Goal: Information Seeking & Learning: Learn about a topic

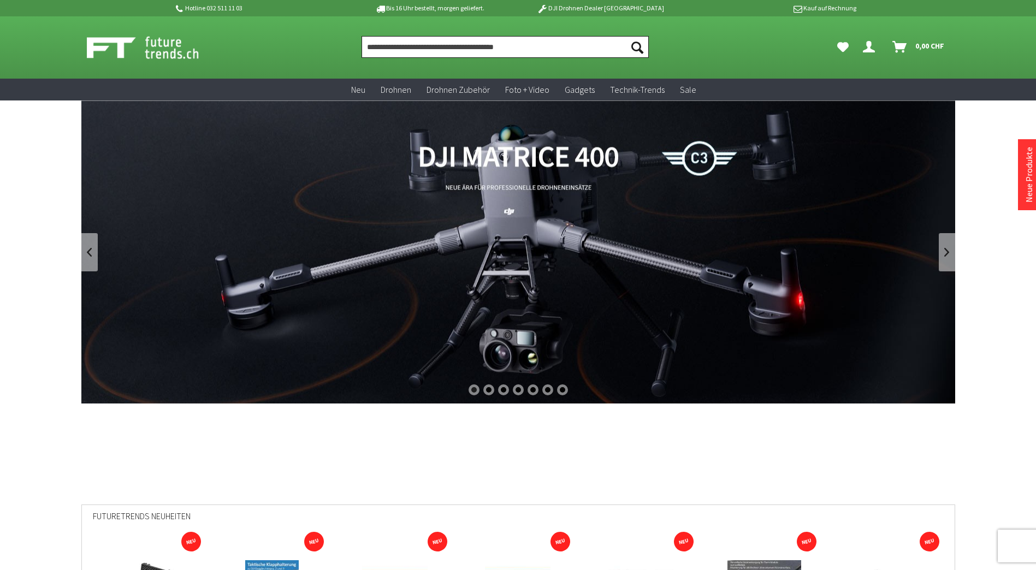
drag, startPoint x: 0, startPoint y: 0, endPoint x: 406, endPoint y: 47, distance: 409.0
click at [406, 47] on input "Produkt, Marke, Kategorie, EAN, Artikelnummer…" at bounding box center [504, 47] width 287 height 22
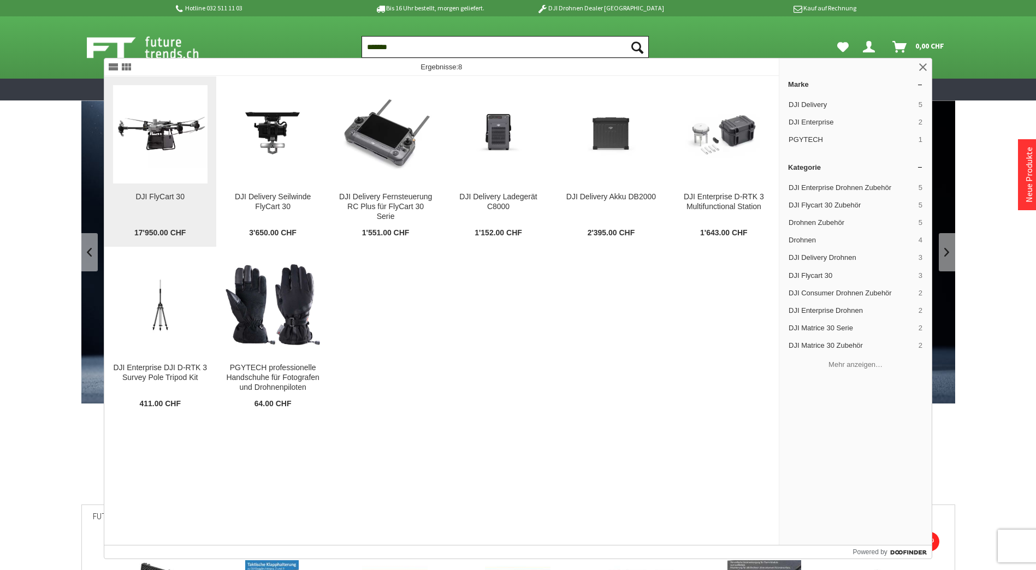
type input "*******"
click at [158, 140] on img at bounding box center [160, 134] width 94 height 68
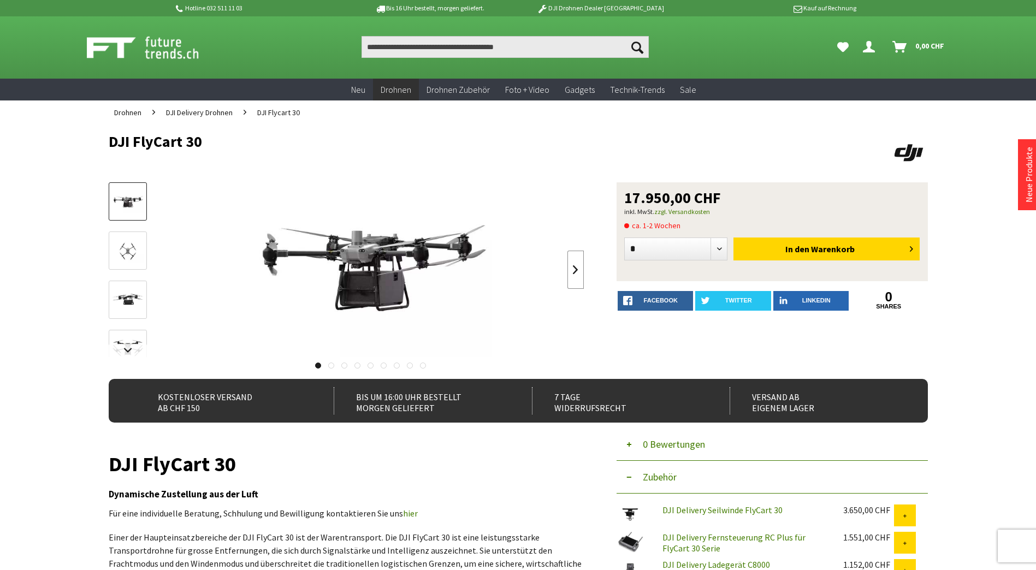
click at [577, 275] on link at bounding box center [575, 270] width 16 height 38
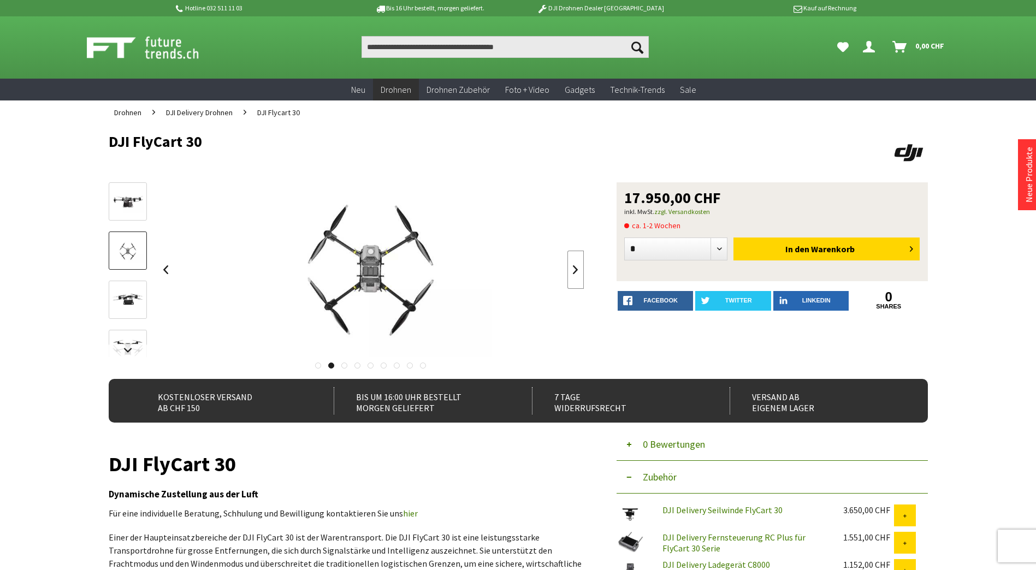
click at [577, 275] on link at bounding box center [575, 270] width 16 height 38
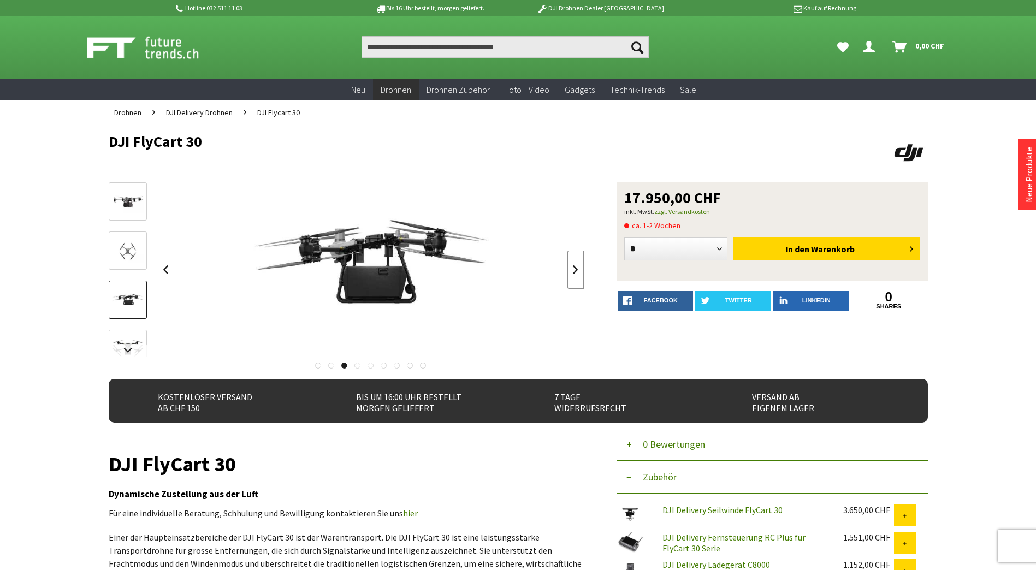
click at [577, 275] on link at bounding box center [575, 270] width 16 height 38
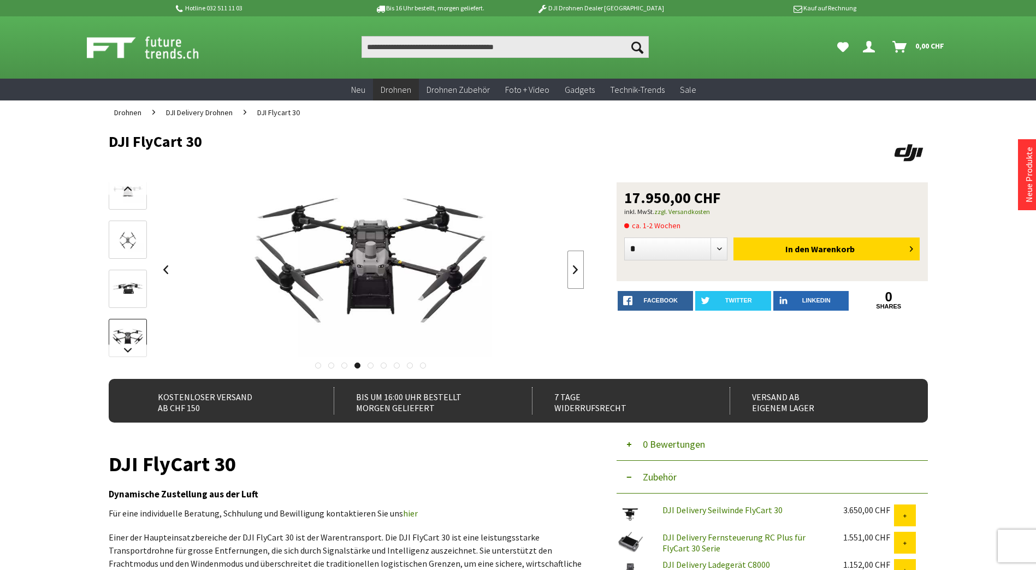
click at [577, 275] on link at bounding box center [575, 270] width 16 height 38
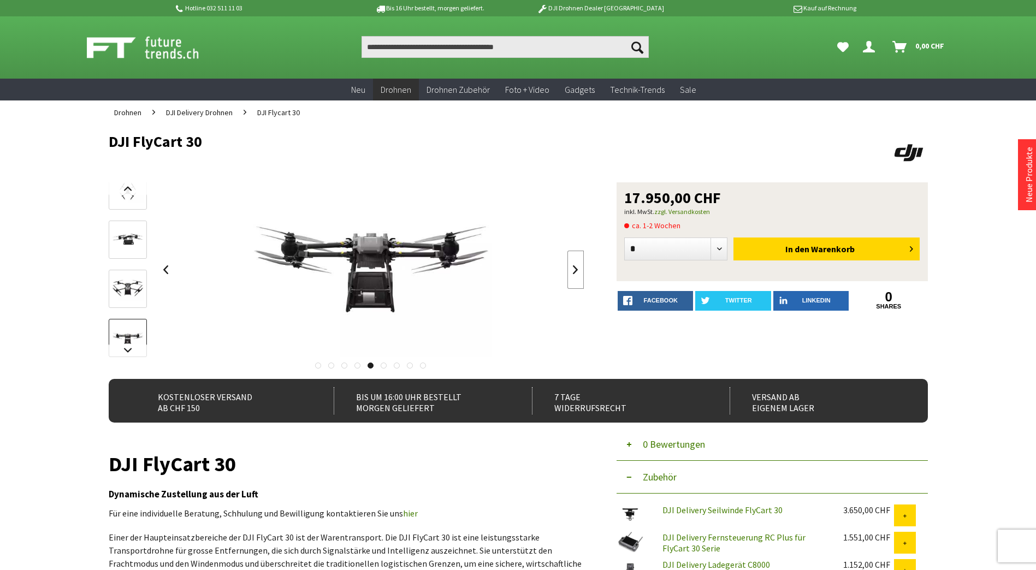
click at [577, 275] on link at bounding box center [575, 270] width 16 height 38
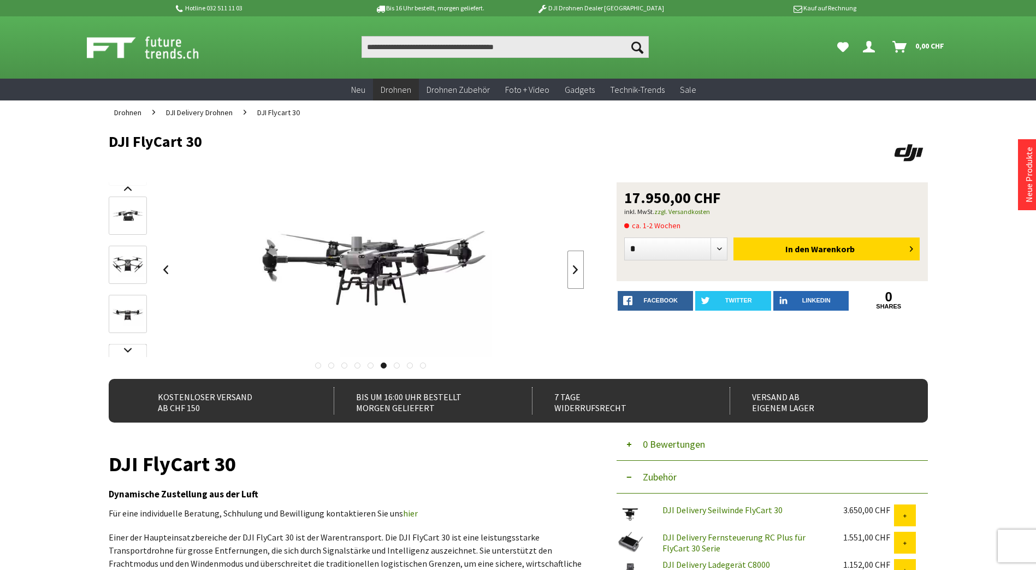
click at [577, 275] on link at bounding box center [575, 270] width 16 height 38
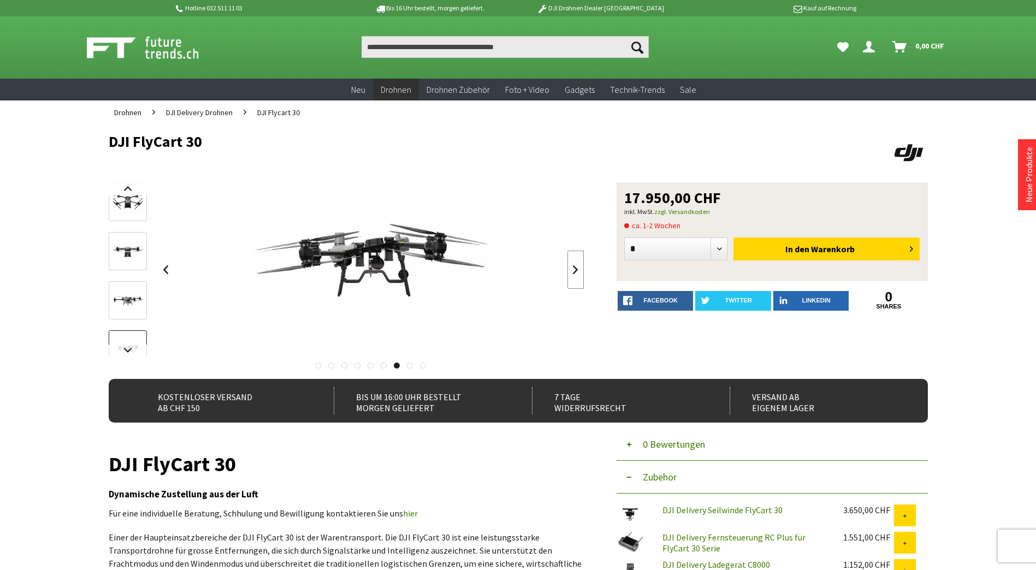
click at [577, 275] on link at bounding box center [575, 270] width 16 height 38
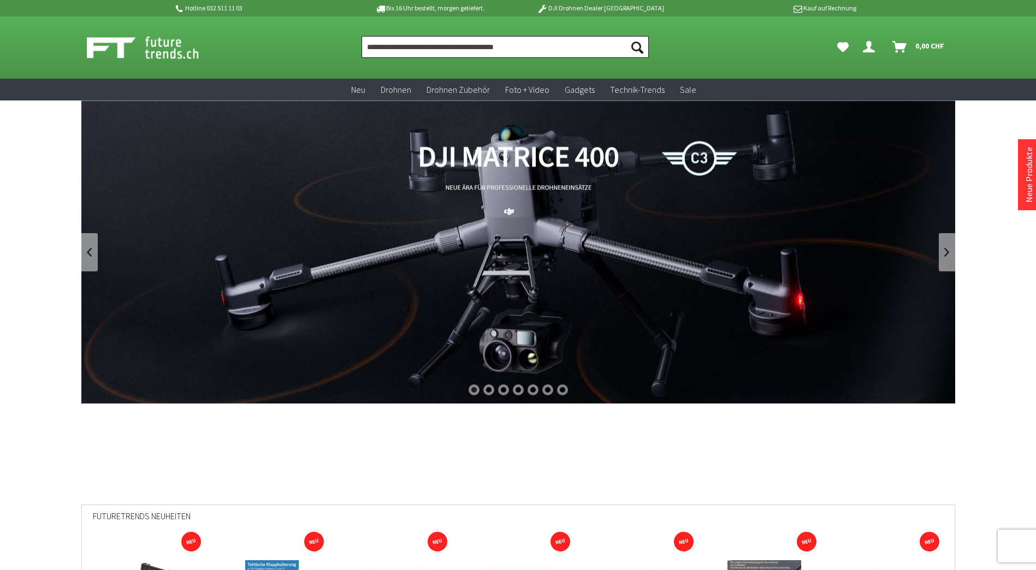
click at [457, 42] on input "Produkt, Marke, Kategorie, EAN, Artikelnummer…" at bounding box center [504, 47] width 287 height 22
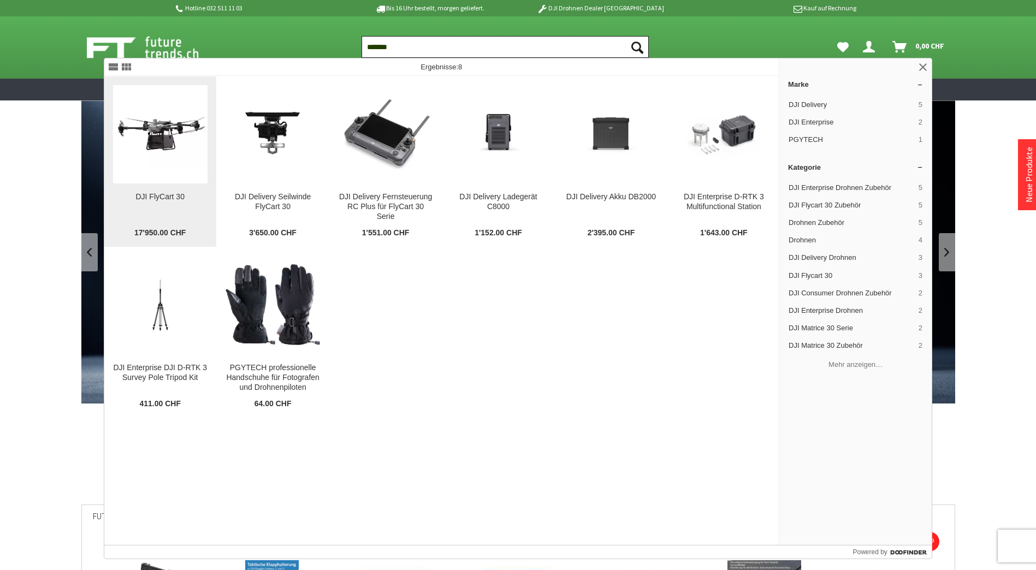
type input "*******"
click at [164, 136] on img at bounding box center [160, 134] width 94 height 68
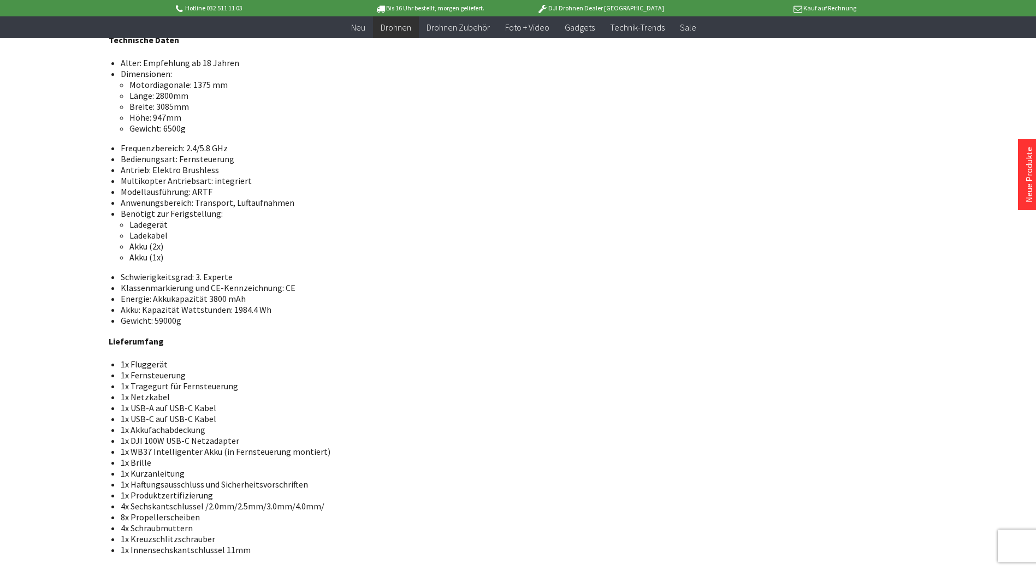
scroll to position [4422, 0]
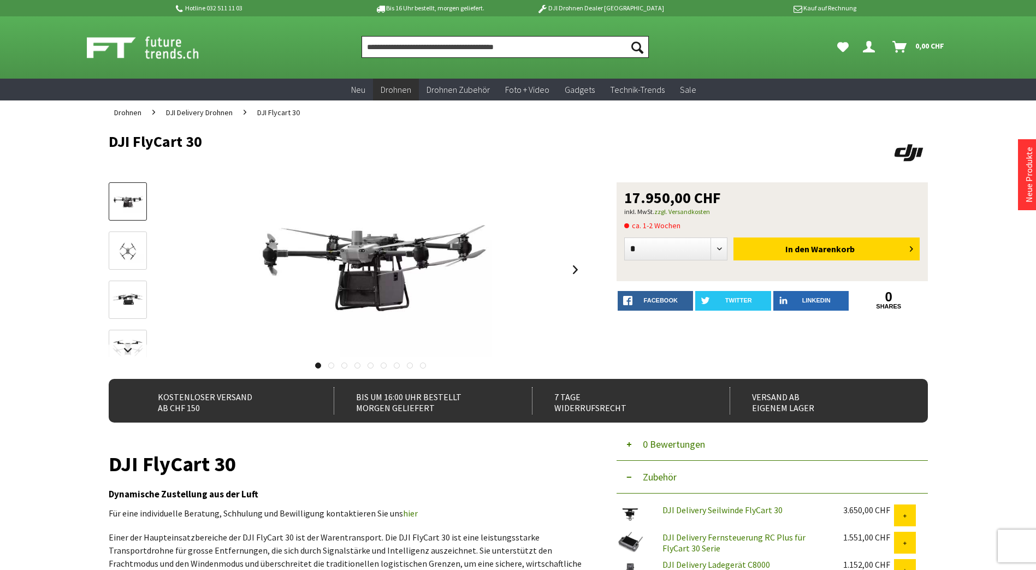
click at [430, 38] on input "Produkt, Marke, Kategorie, EAN, Artikelnummer…" at bounding box center [504, 47] width 287 height 22
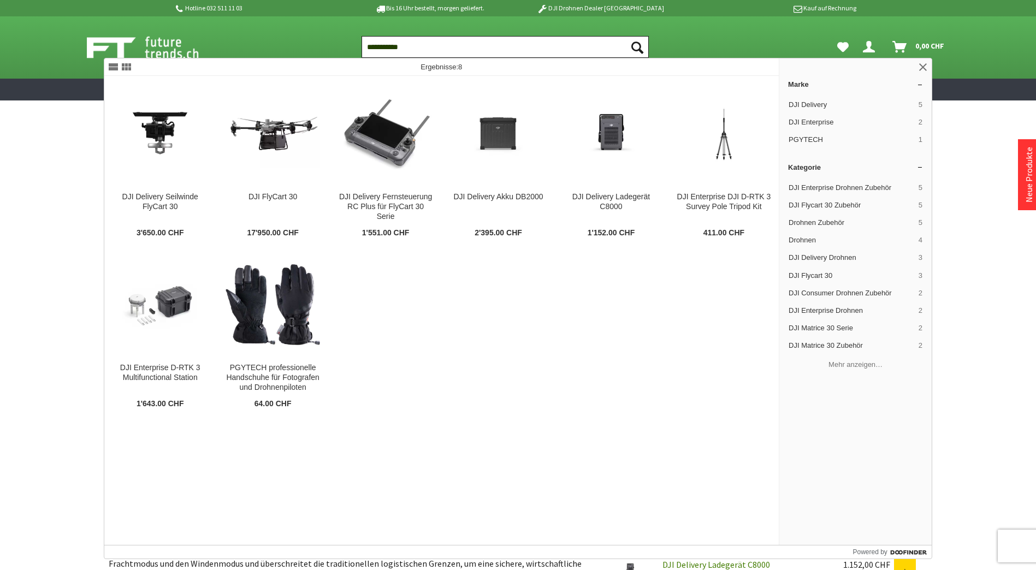
type input "**********"
